Goal: Task Accomplishment & Management: Manage account settings

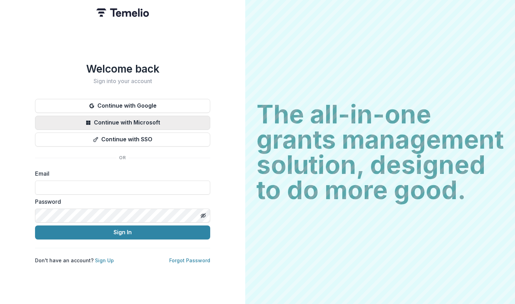
click at [112, 121] on button "Continue with Microsoft" at bounding box center [122, 123] width 175 height 14
click at [123, 120] on button "Continue with Microsoft" at bounding box center [122, 123] width 175 height 14
click at [133, 119] on button "Continue with Microsoft" at bounding box center [122, 123] width 175 height 14
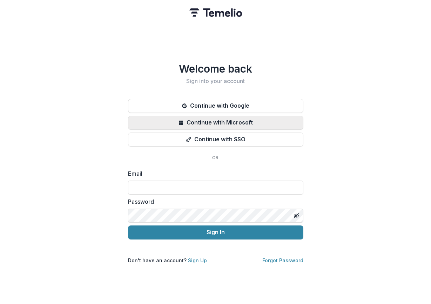
click at [247, 118] on button "Continue with Microsoft" at bounding box center [215, 123] width 175 height 14
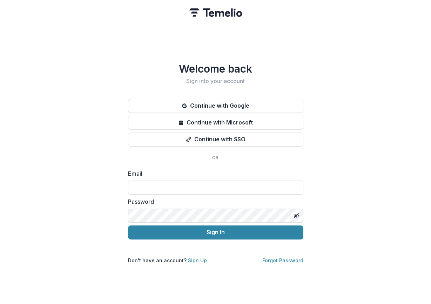
click at [0, 303] on com-1password-button at bounding box center [0, 304] width 0 height 0
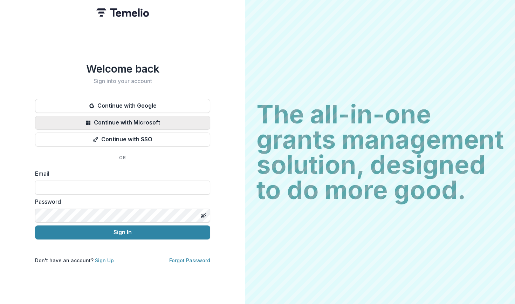
click at [186, 119] on button "Continue with Microsoft" at bounding box center [122, 123] width 175 height 14
type input "**********"
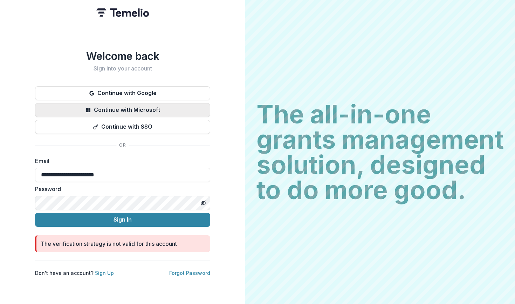
click at [128, 106] on button "Continue with Microsoft" at bounding box center [122, 110] width 175 height 14
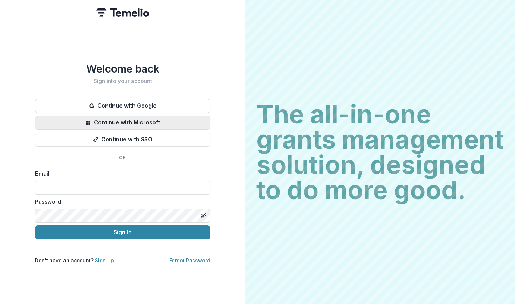
click at [178, 120] on button "Continue with Microsoft" at bounding box center [122, 123] width 175 height 14
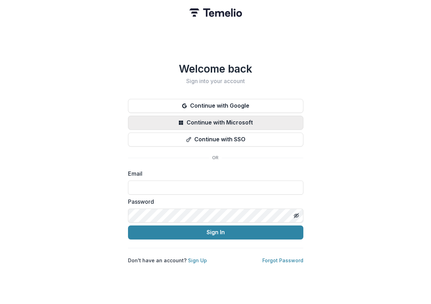
click at [204, 119] on button "Continue with Microsoft" at bounding box center [215, 123] width 175 height 14
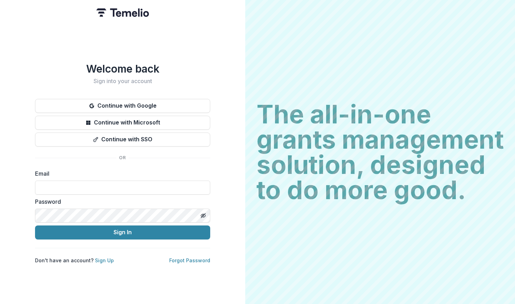
click at [185, 120] on button "Continue with Microsoft" at bounding box center [122, 123] width 175 height 14
drag, startPoint x: 0, startPoint y: 0, endPoint x: 184, endPoint y: 120, distance: 219.8
click at [184, 120] on button "Continue with Microsoft" at bounding box center [122, 123] width 175 height 14
